Goal: Find specific page/section: Find specific page/section

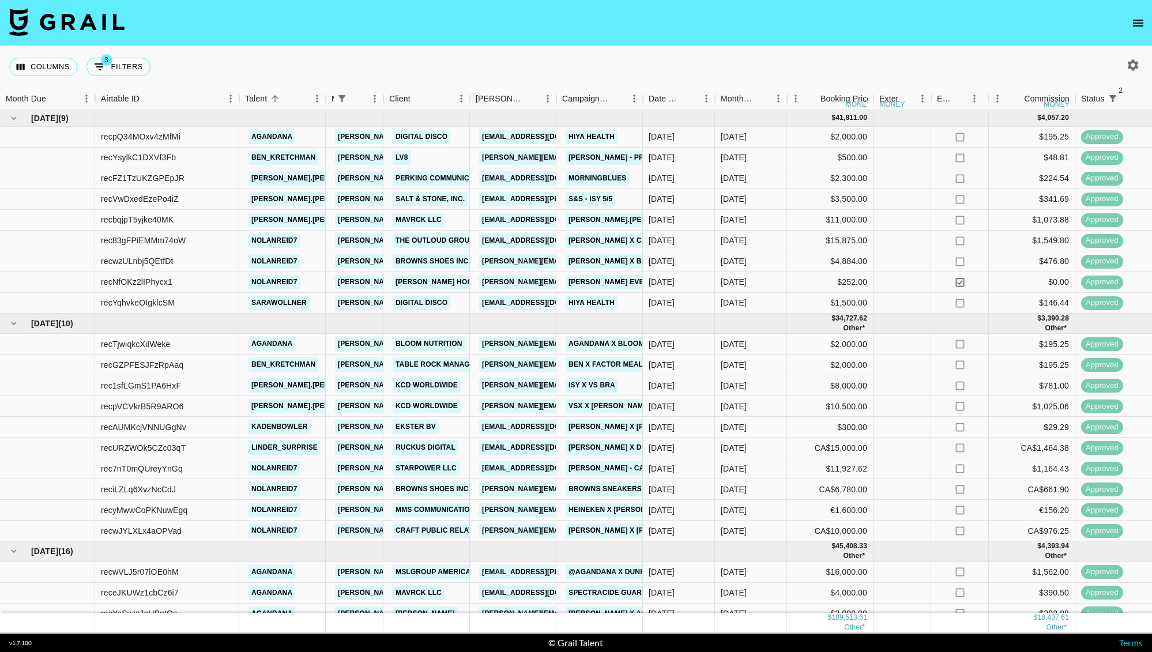
click at [1134, 13] on button "open drawer" at bounding box center [1137, 23] width 23 height 23
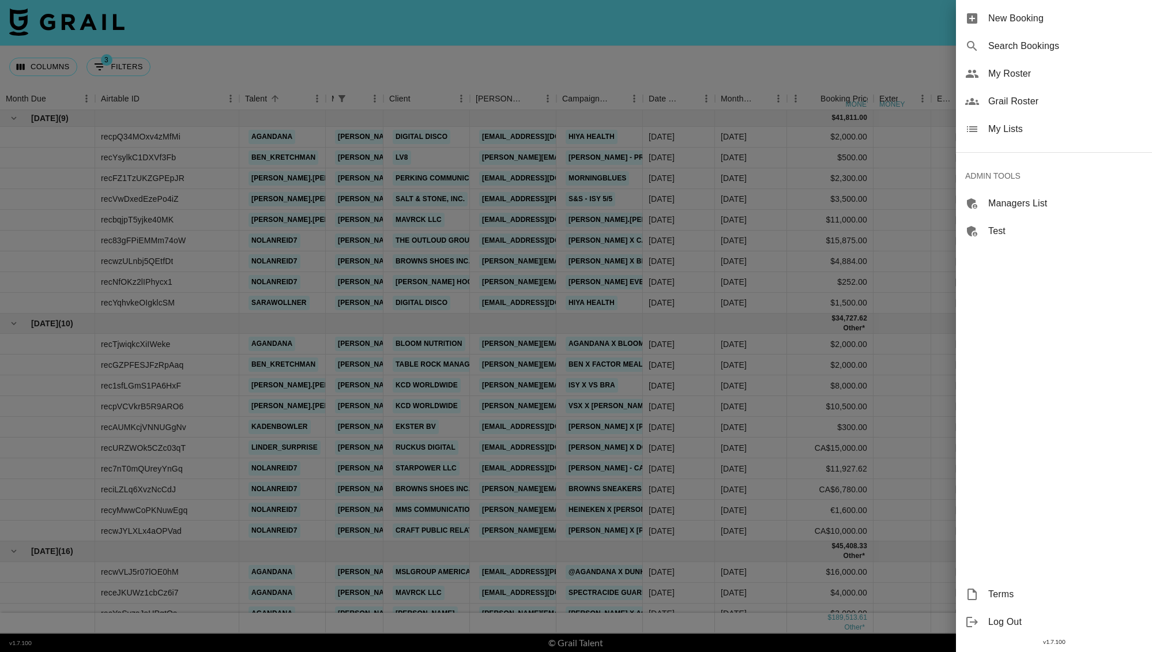
click at [1019, 74] on span "My Roster" at bounding box center [1065, 74] width 154 height 14
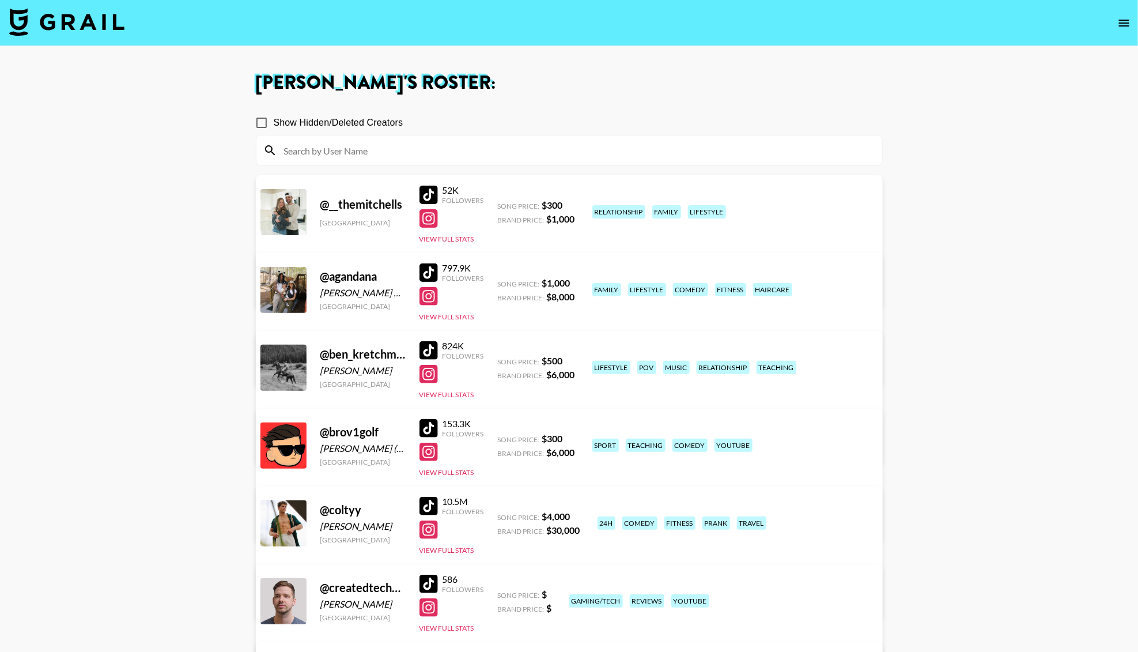
click at [1124, 25] on icon "open drawer" at bounding box center [1124, 23] width 10 height 7
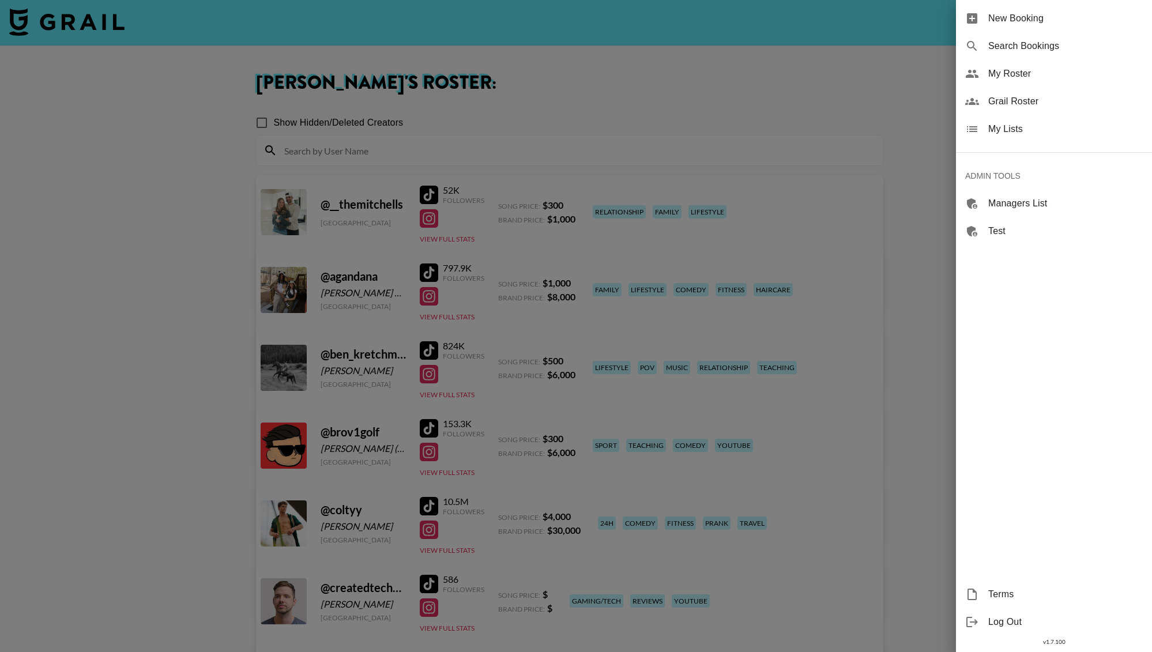
click at [1005, 95] on span "Grail Roster" at bounding box center [1065, 102] width 154 height 14
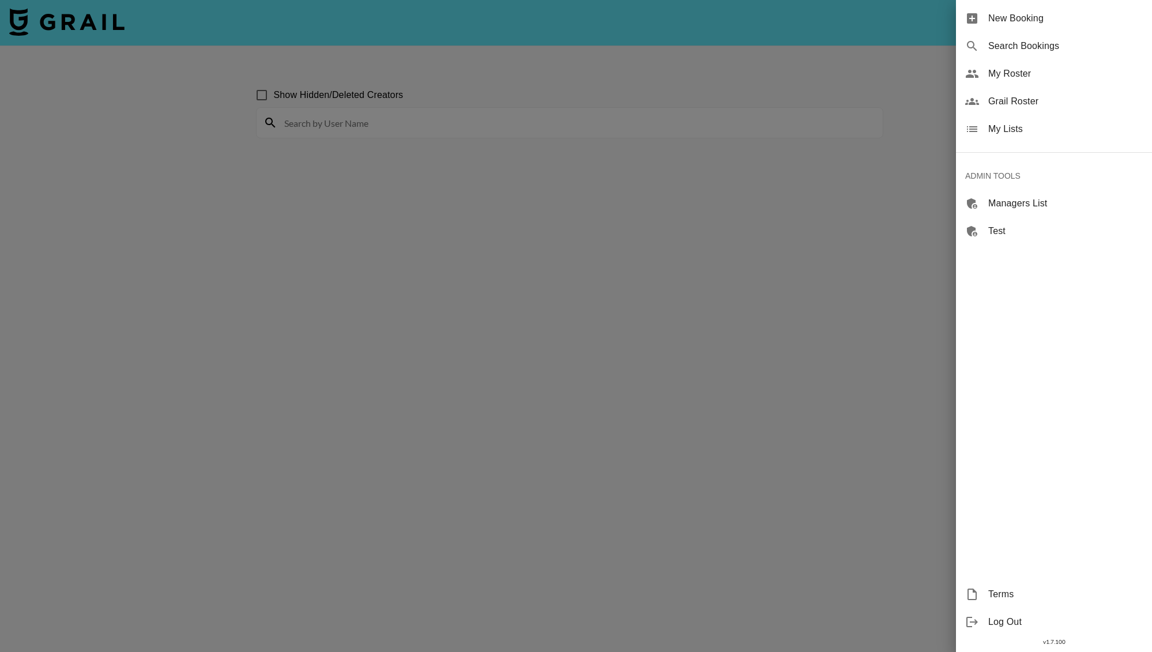
click at [536, 65] on div at bounding box center [576, 326] width 1152 height 652
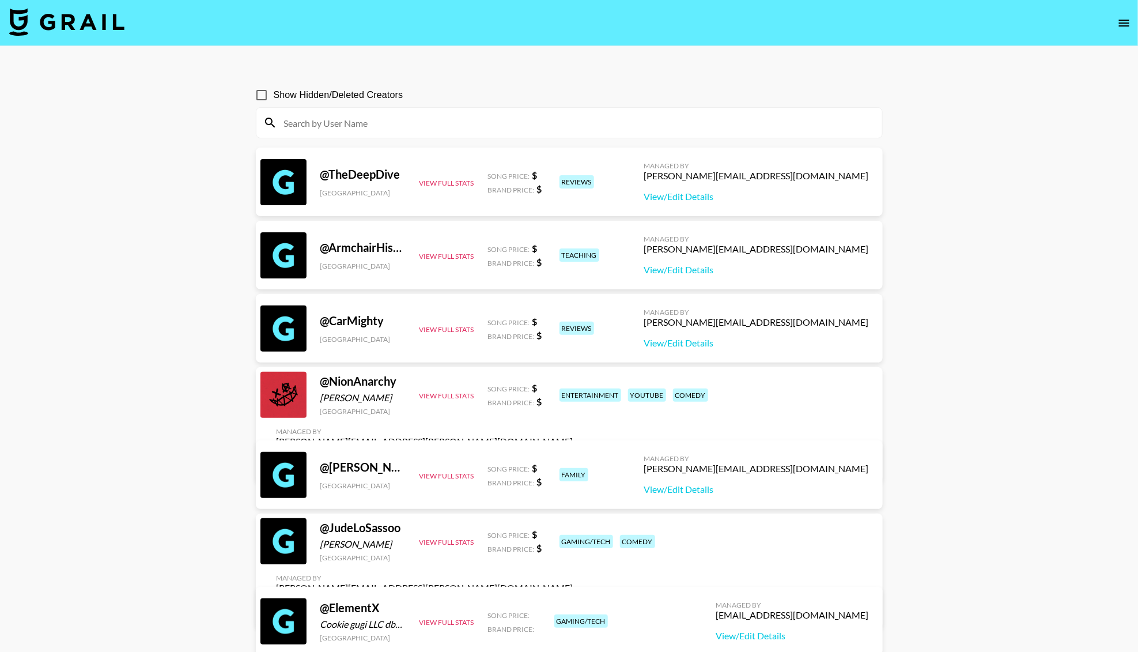
click at [399, 114] on input at bounding box center [576, 123] width 598 height 18
paste input "TheSorryGirls"
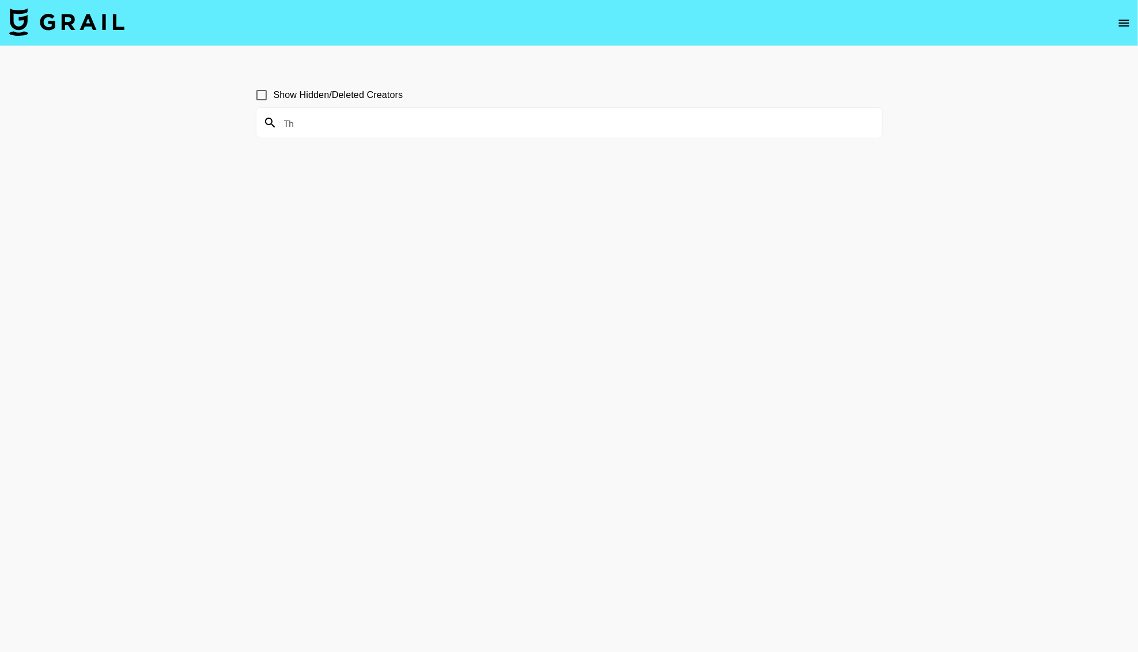
type input "T"
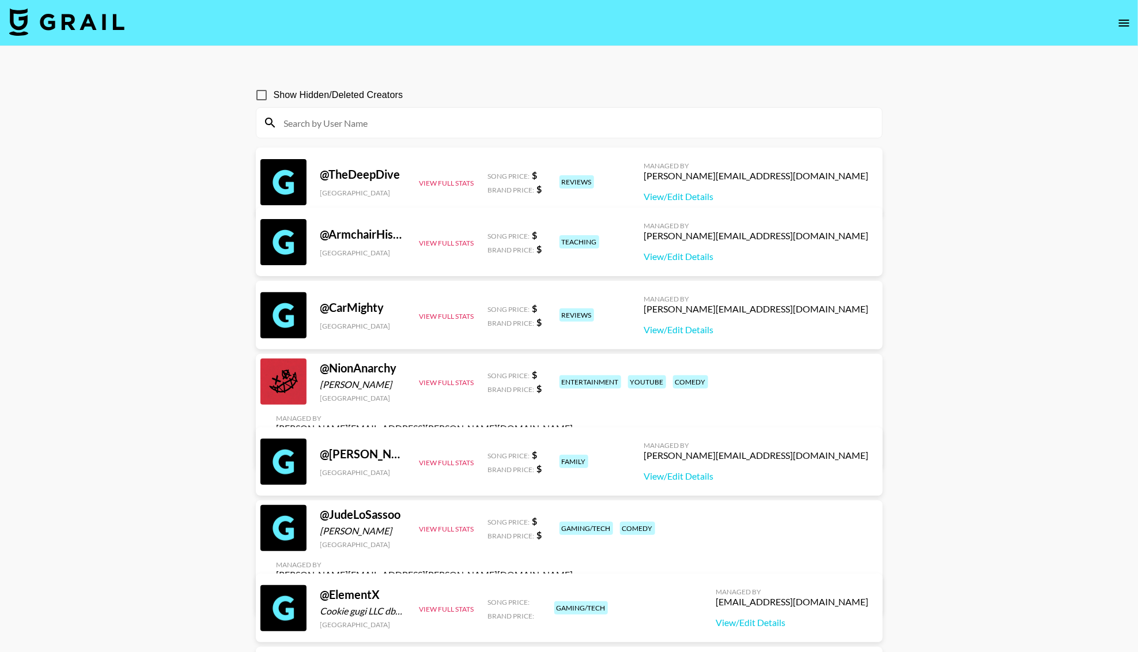
paste input "[PERSON_NAME]"
type input "[PERSON_NAME]"
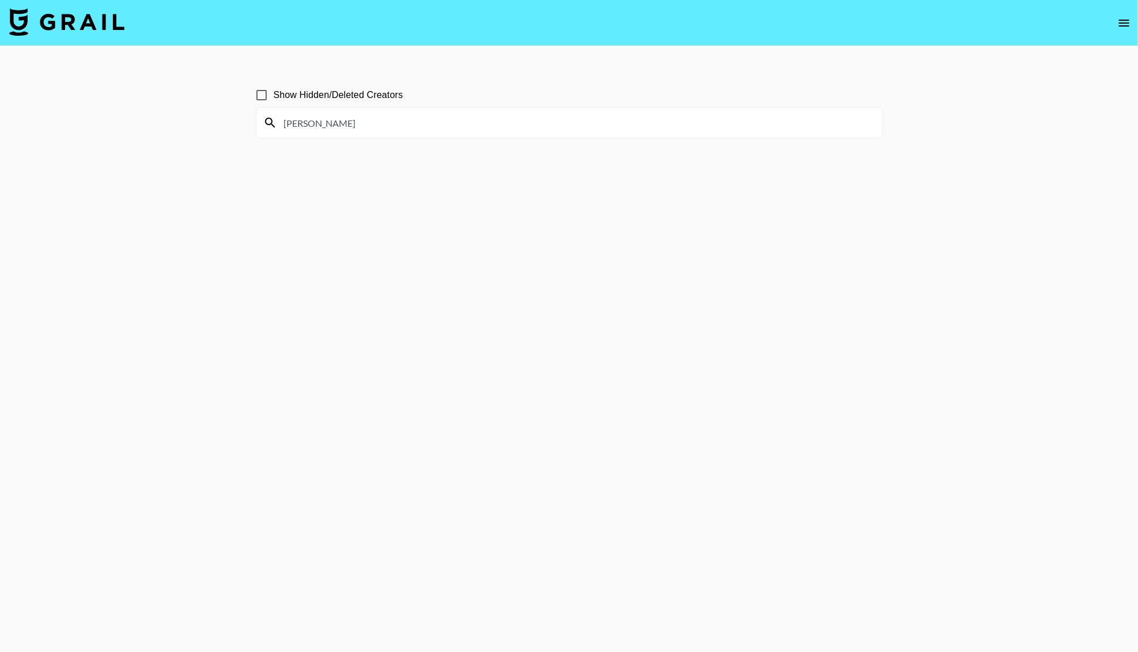
click at [410, 130] on input "[PERSON_NAME]" at bounding box center [576, 123] width 598 height 18
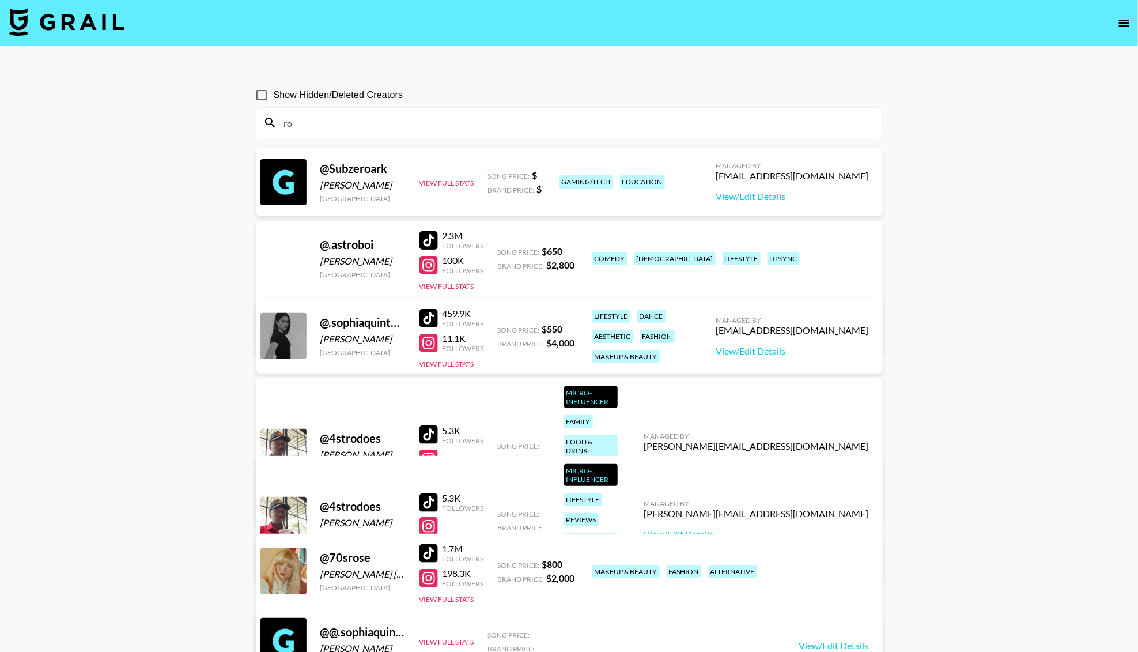
type input "r"
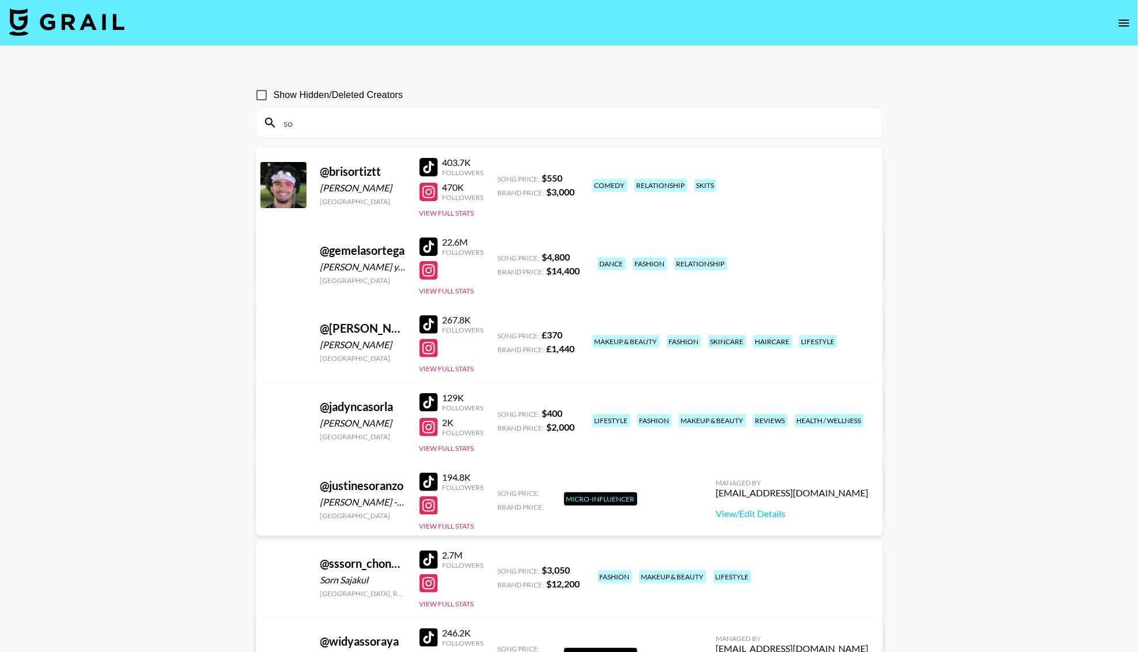
type input "s"
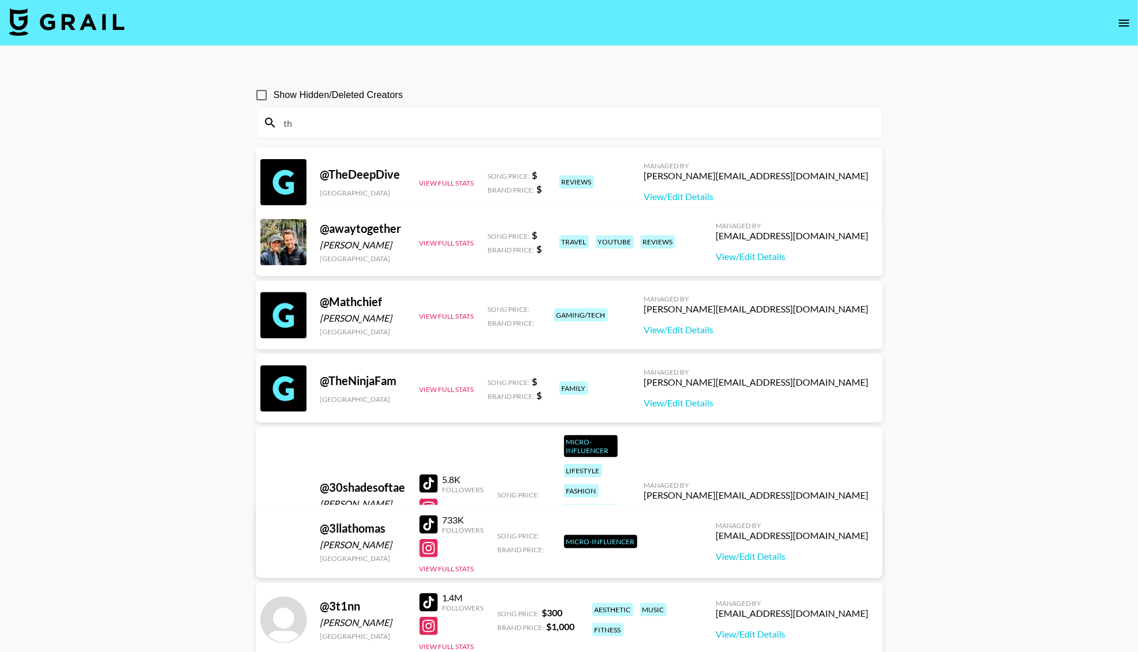
type input "t"
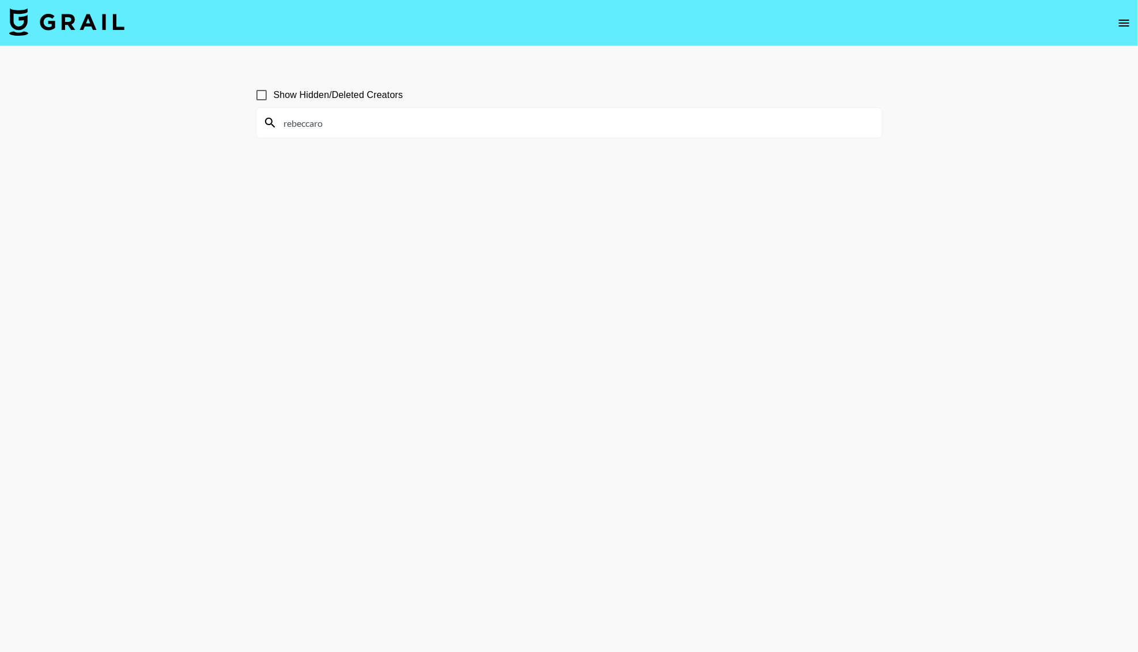
click at [396, 125] on input "rebeccaro" at bounding box center [576, 123] width 598 height 18
type input "thesorry"
click at [526, 131] on input "thesorry" at bounding box center [576, 123] width 598 height 18
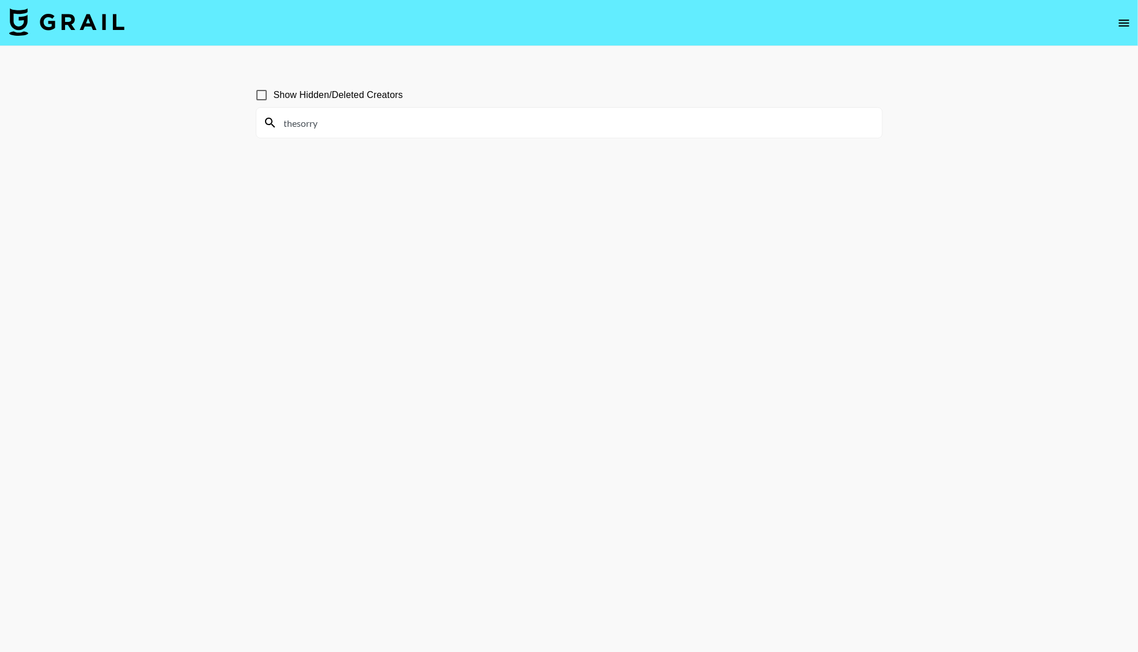
click at [526, 131] on input "thesorry" at bounding box center [576, 123] width 598 height 18
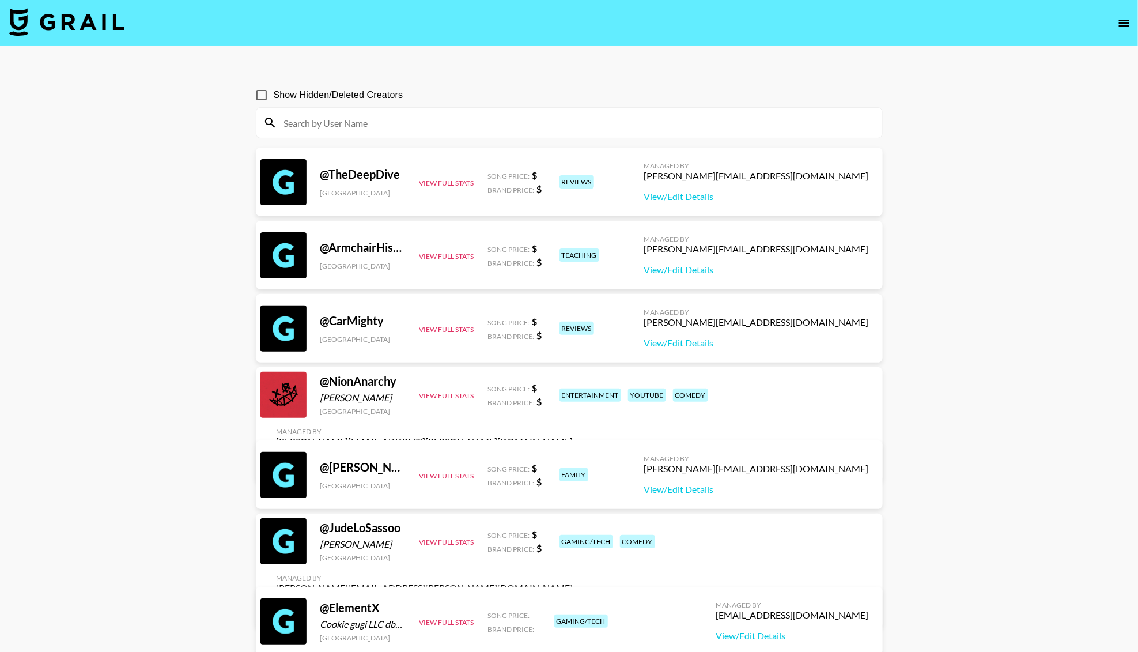
click at [1123, 24] on icon "open drawer" at bounding box center [1125, 23] width 14 height 14
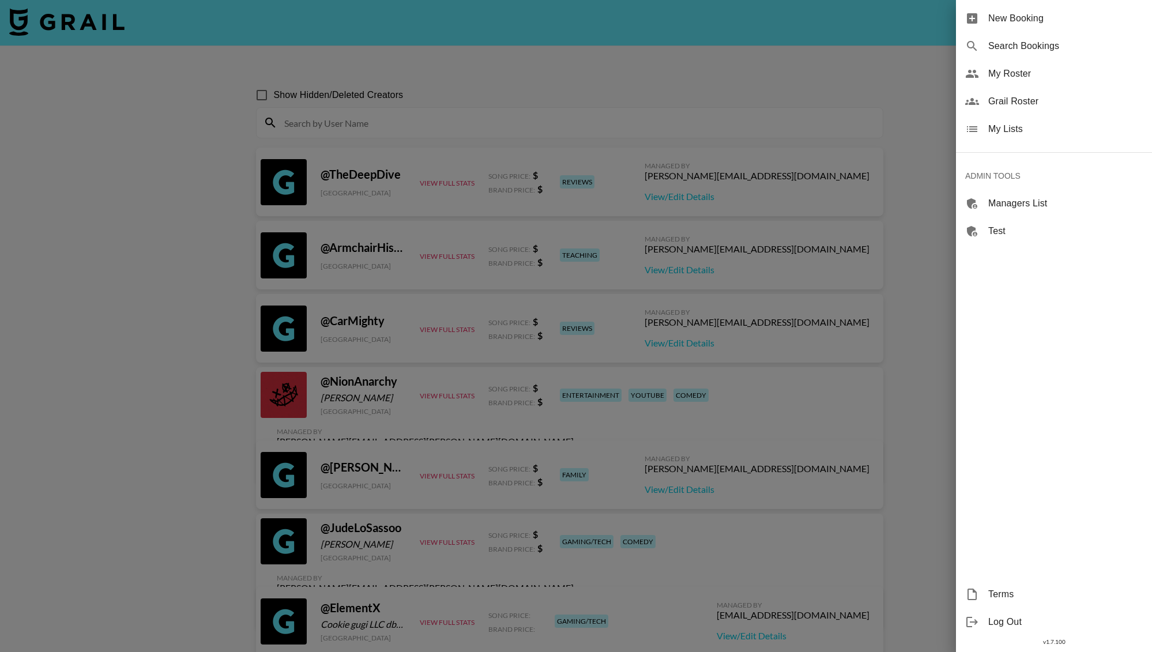
click at [1021, 67] on span "My Roster" at bounding box center [1065, 74] width 154 height 14
